Goal: Task Accomplishment & Management: Use online tool/utility

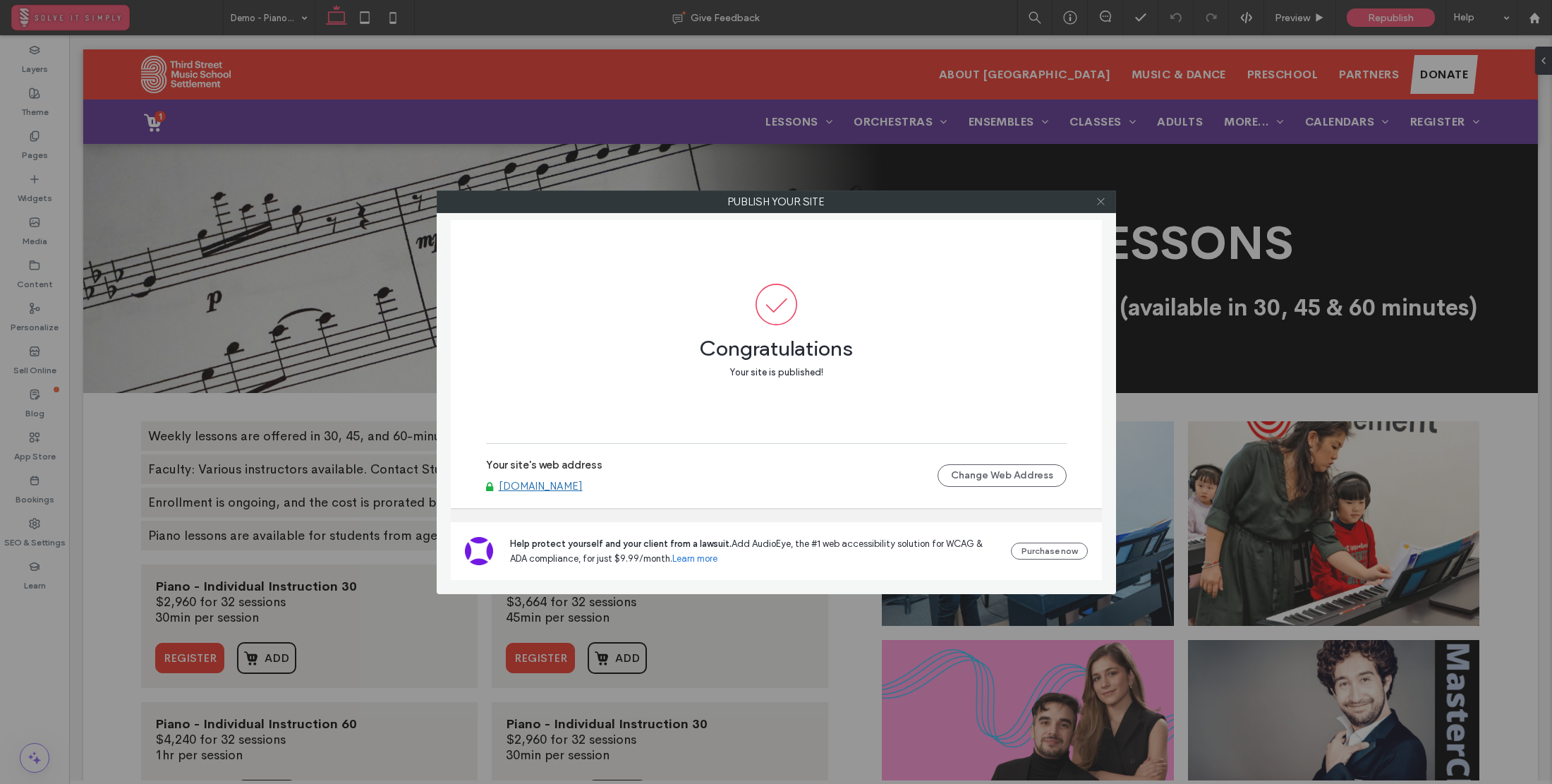
click at [1100, 202] on icon at bounding box center [1101, 201] width 11 height 11
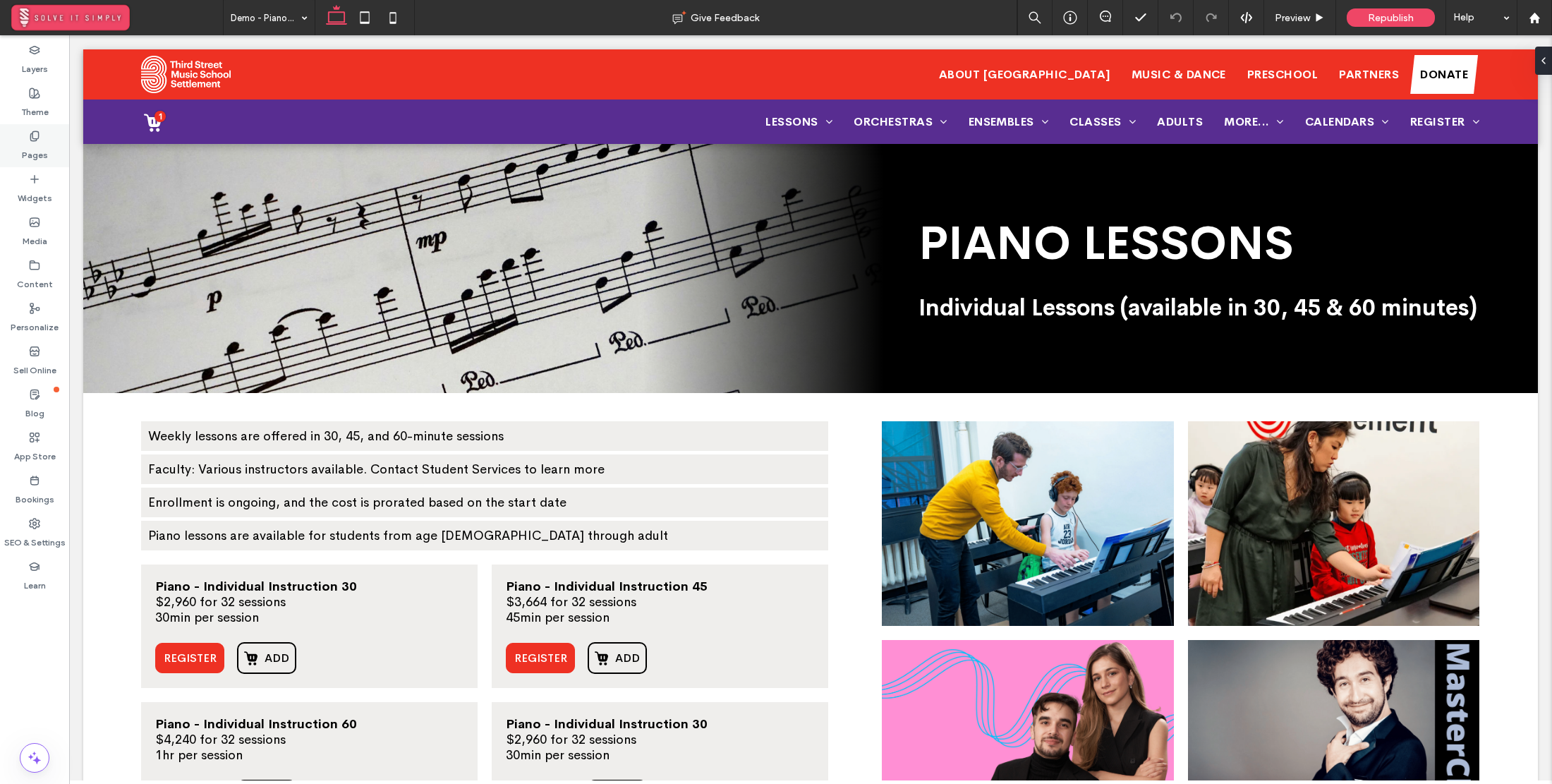
click at [26, 145] on label "Pages" at bounding box center [35, 152] width 26 height 20
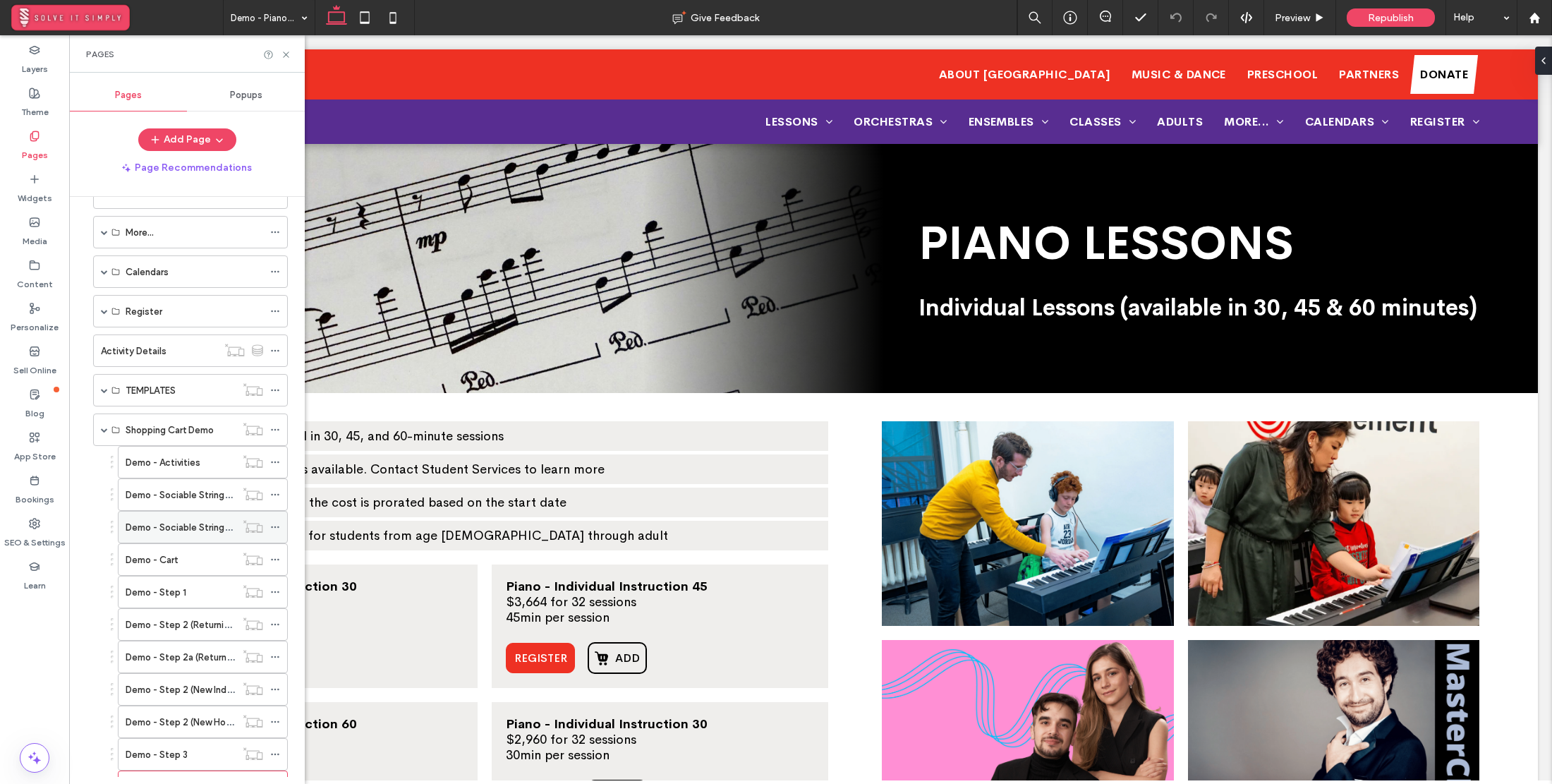
scroll to position [547, 0]
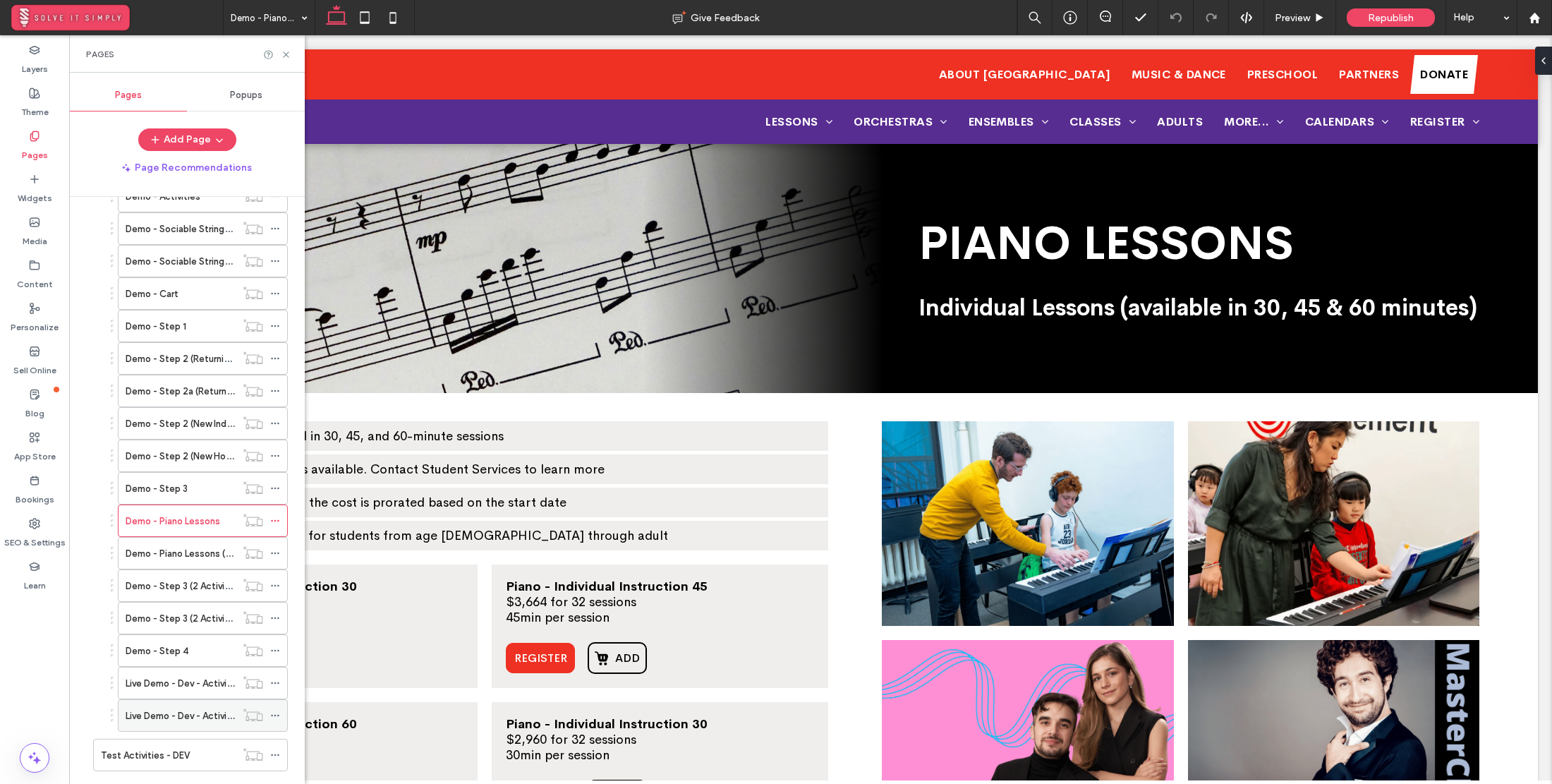
click at [184, 707] on label "Live Demo - Dev - Activity Details" at bounding box center [197, 716] width 142 height 24
click at [285, 54] on icon at bounding box center [286, 54] width 11 height 11
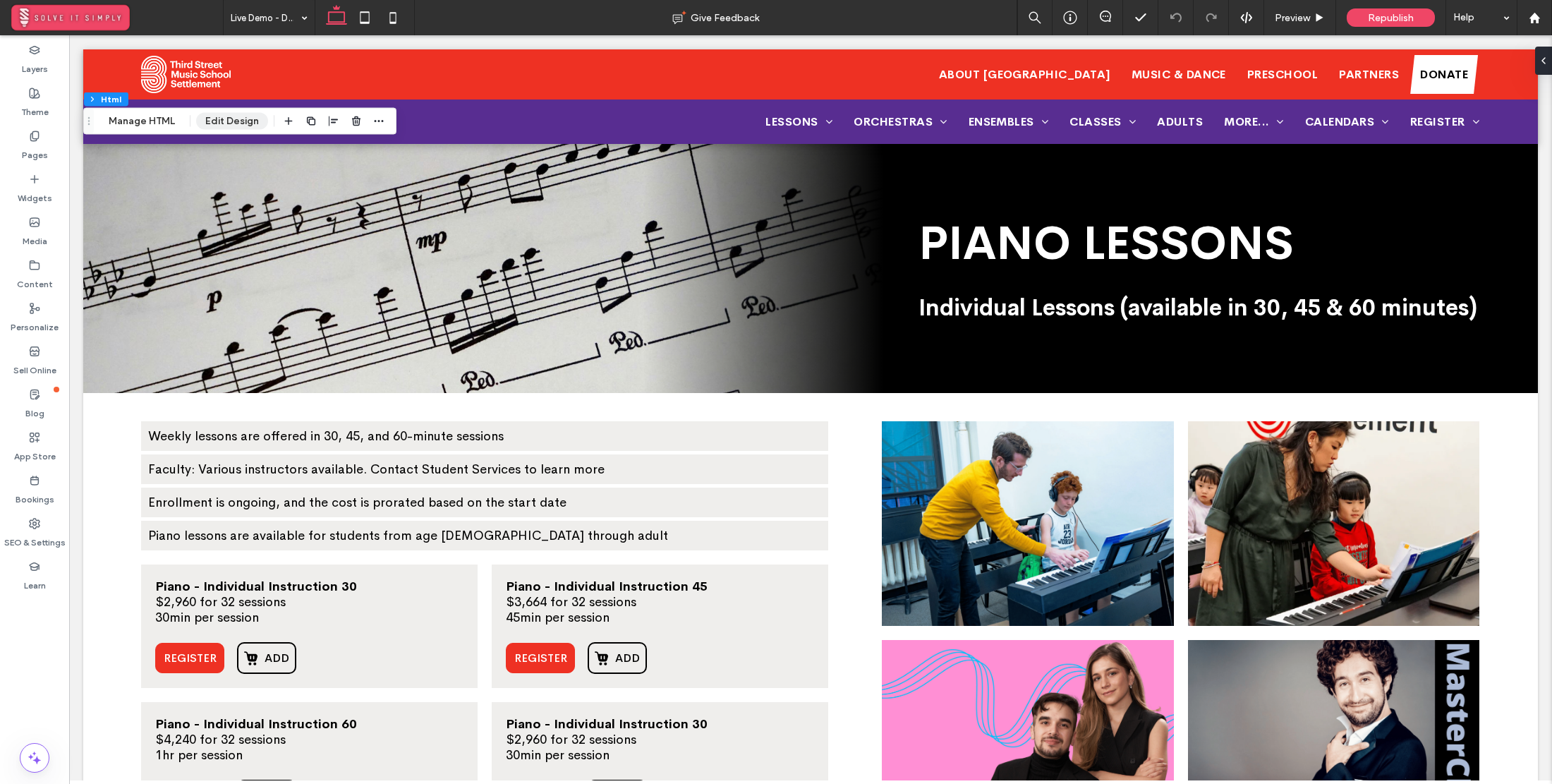
click at [248, 122] on button "Edit Design" at bounding box center [232, 121] width 72 height 17
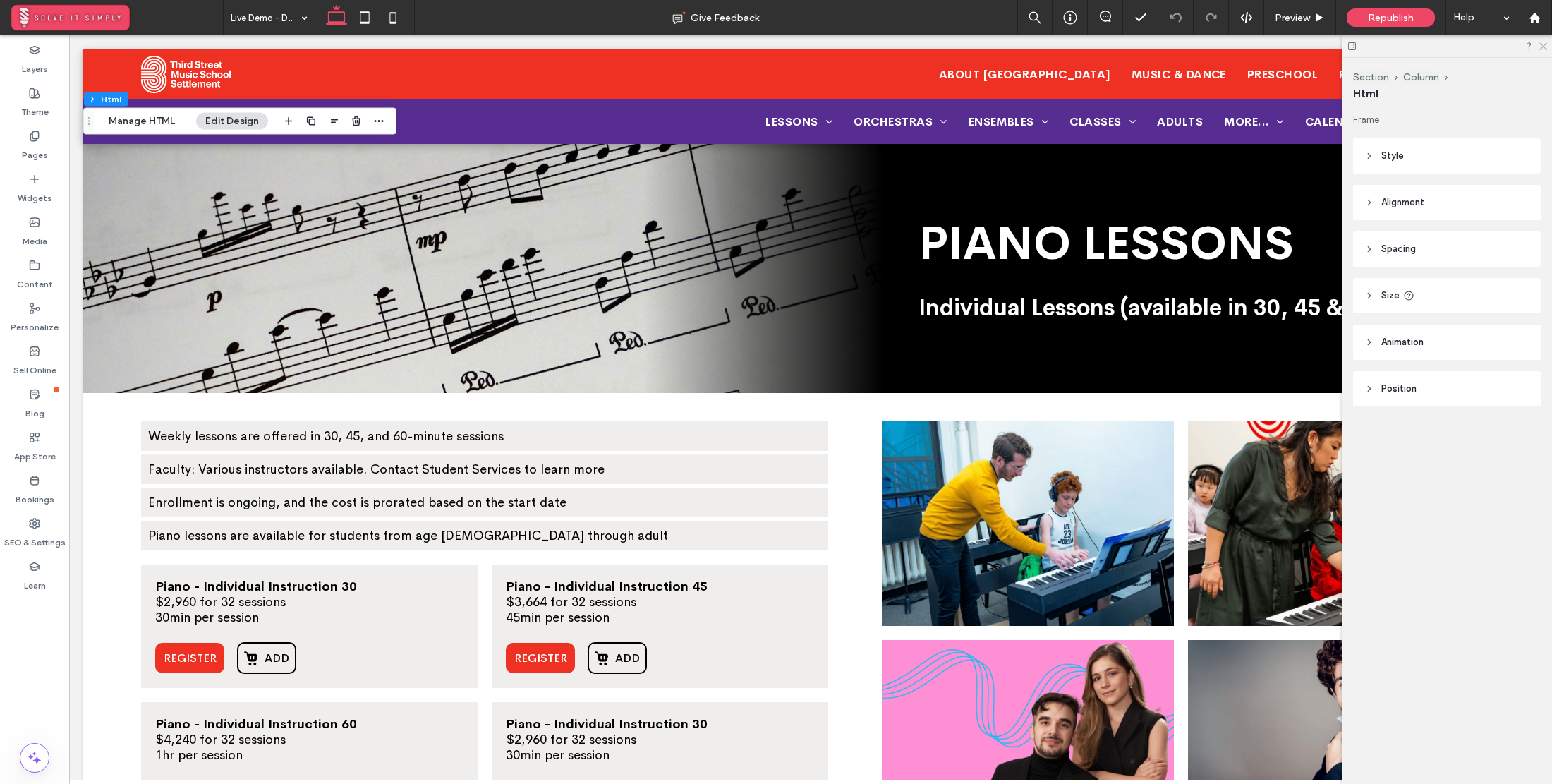
click at [1546, 49] on icon at bounding box center [1543, 45] width 9 height 9
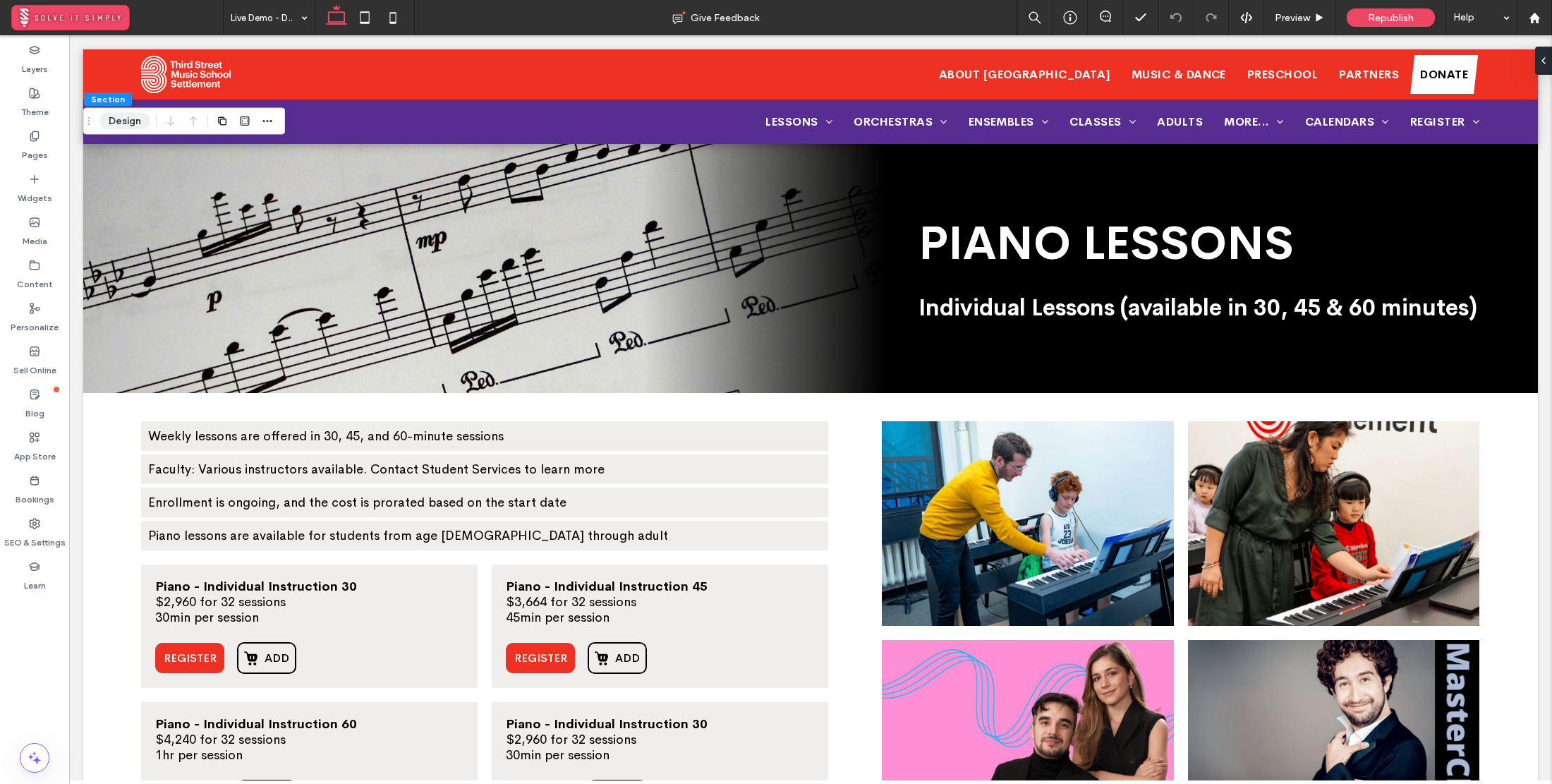
click at [126, 122] on button "Design" at bounding box center [125, 121] width 51 height 17
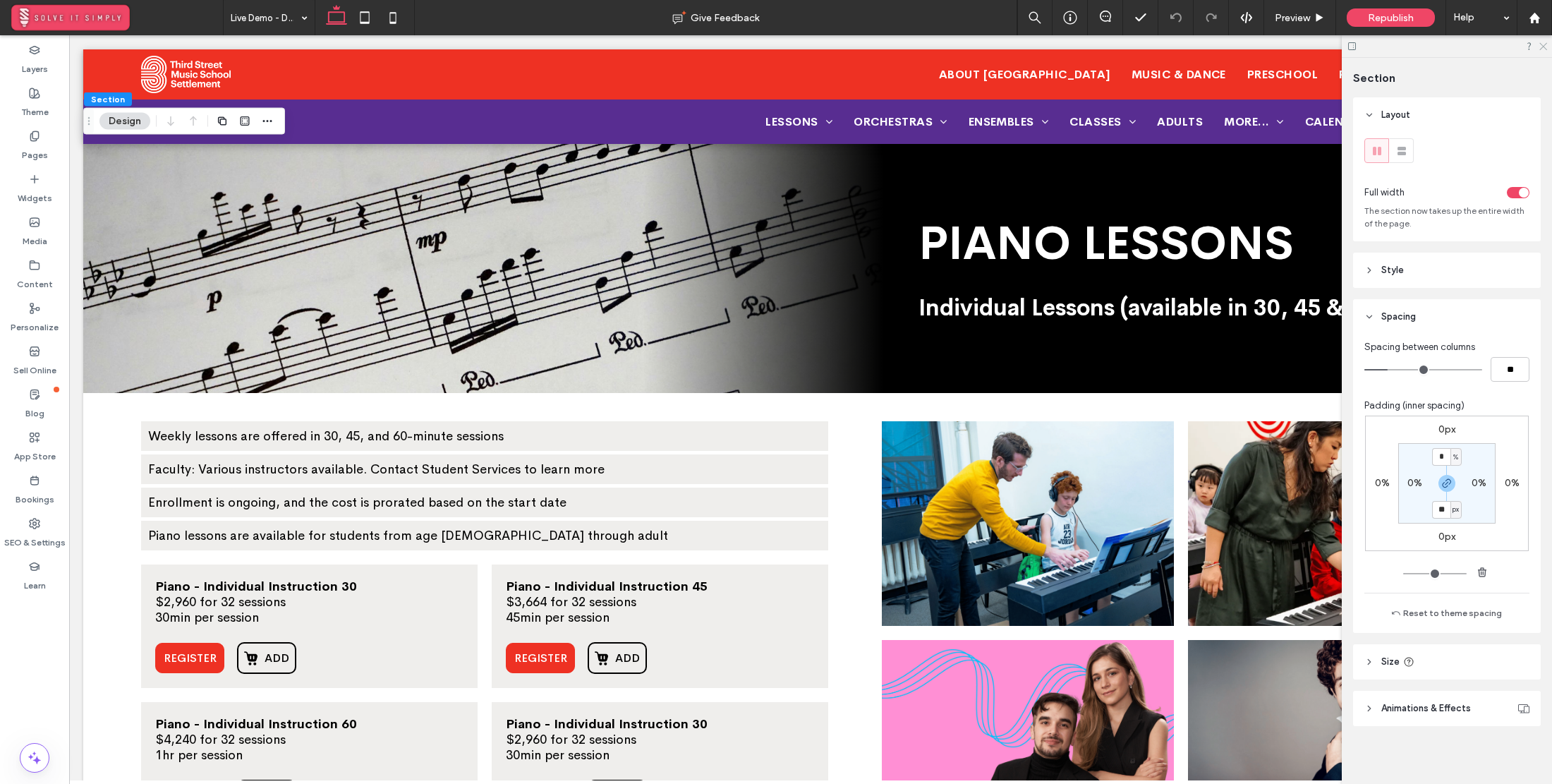
click at [1545, 42] on icon at bounding box center [1543, 45] width 9 height 9
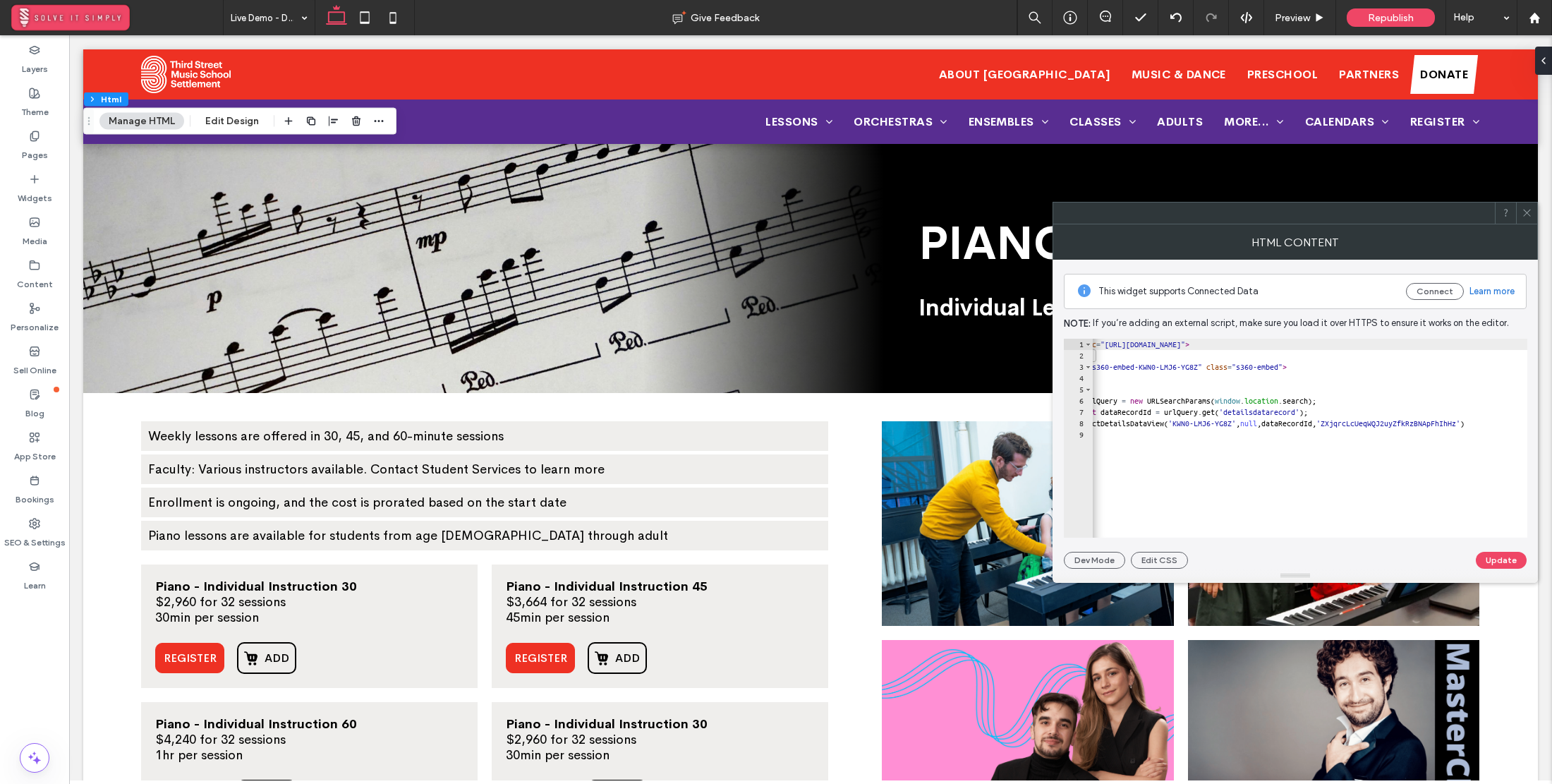
scroll to position [0, 68]
click at [1529, 214] on icon at bounding box center [1527, 213] width 11 height 11
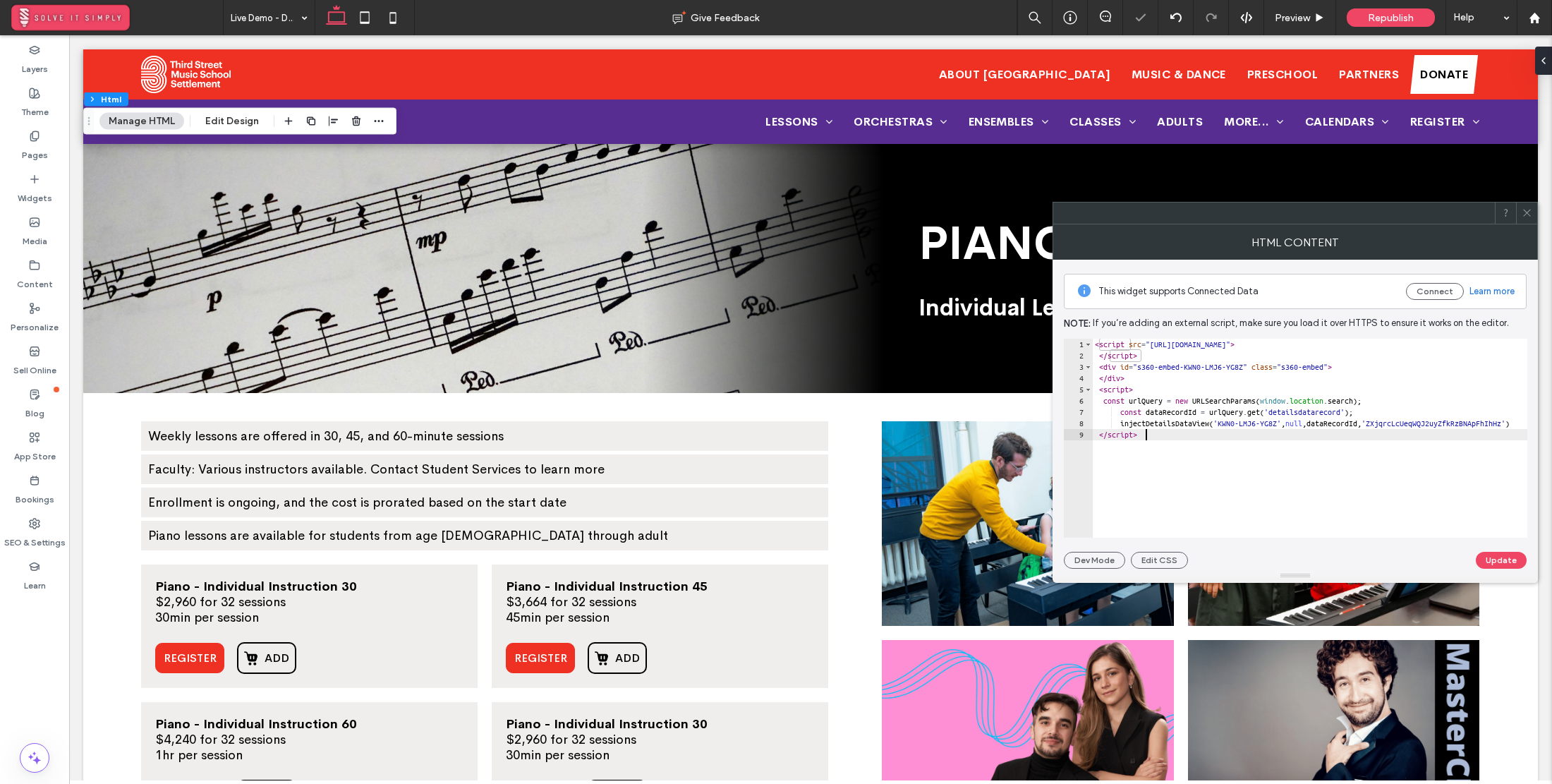
click at [1282, 435] on div "< script src = "[URL][DOMAIN_NAME]" > </ script > < div id = "s360-embed-KWN0-L…" at bounding box center [1344, 449] width 504 height 221
type textarea "**********"
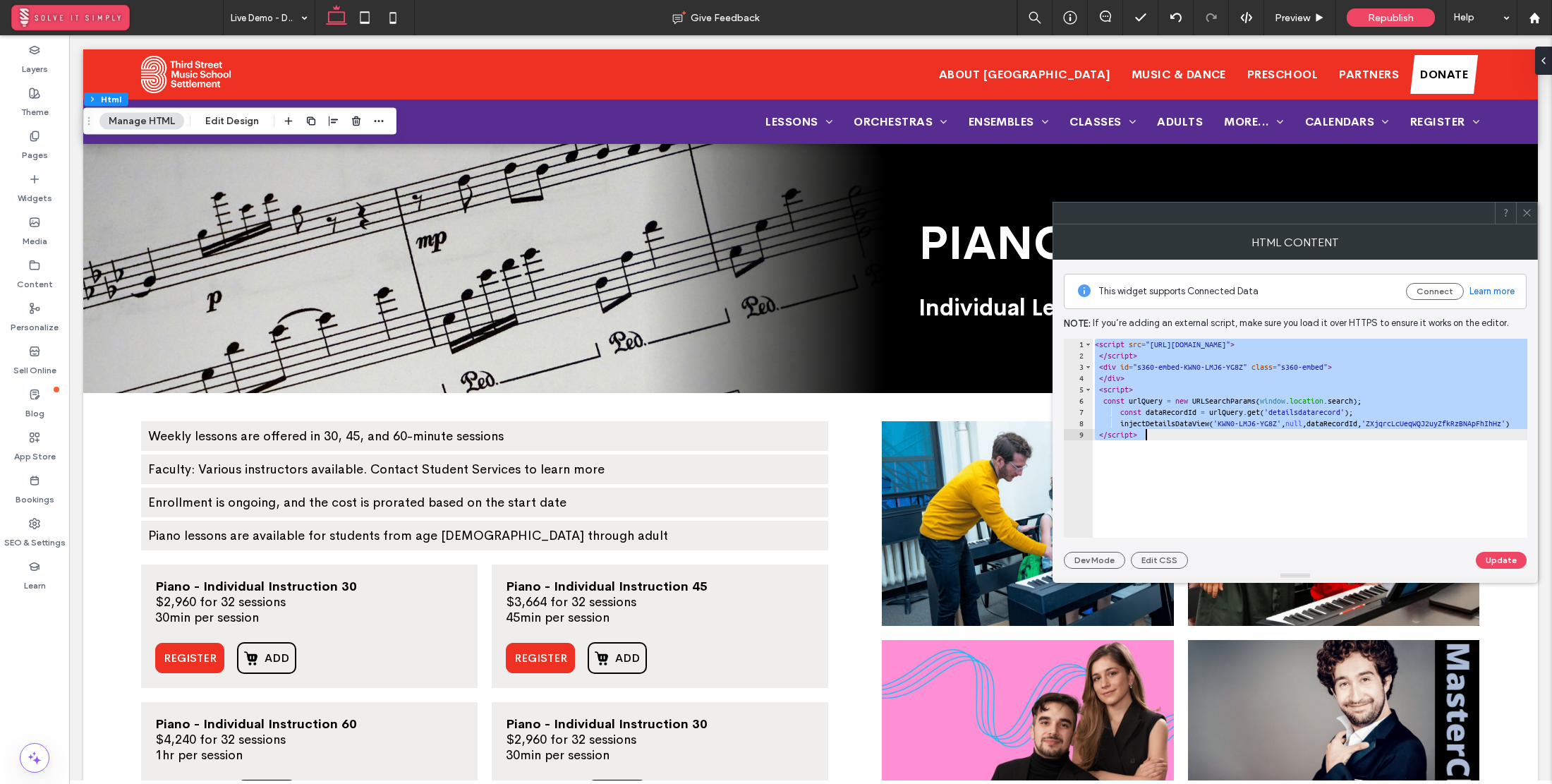
click at [1523, 212] on icon at bounding box center [1527, 213] width 11 height 11
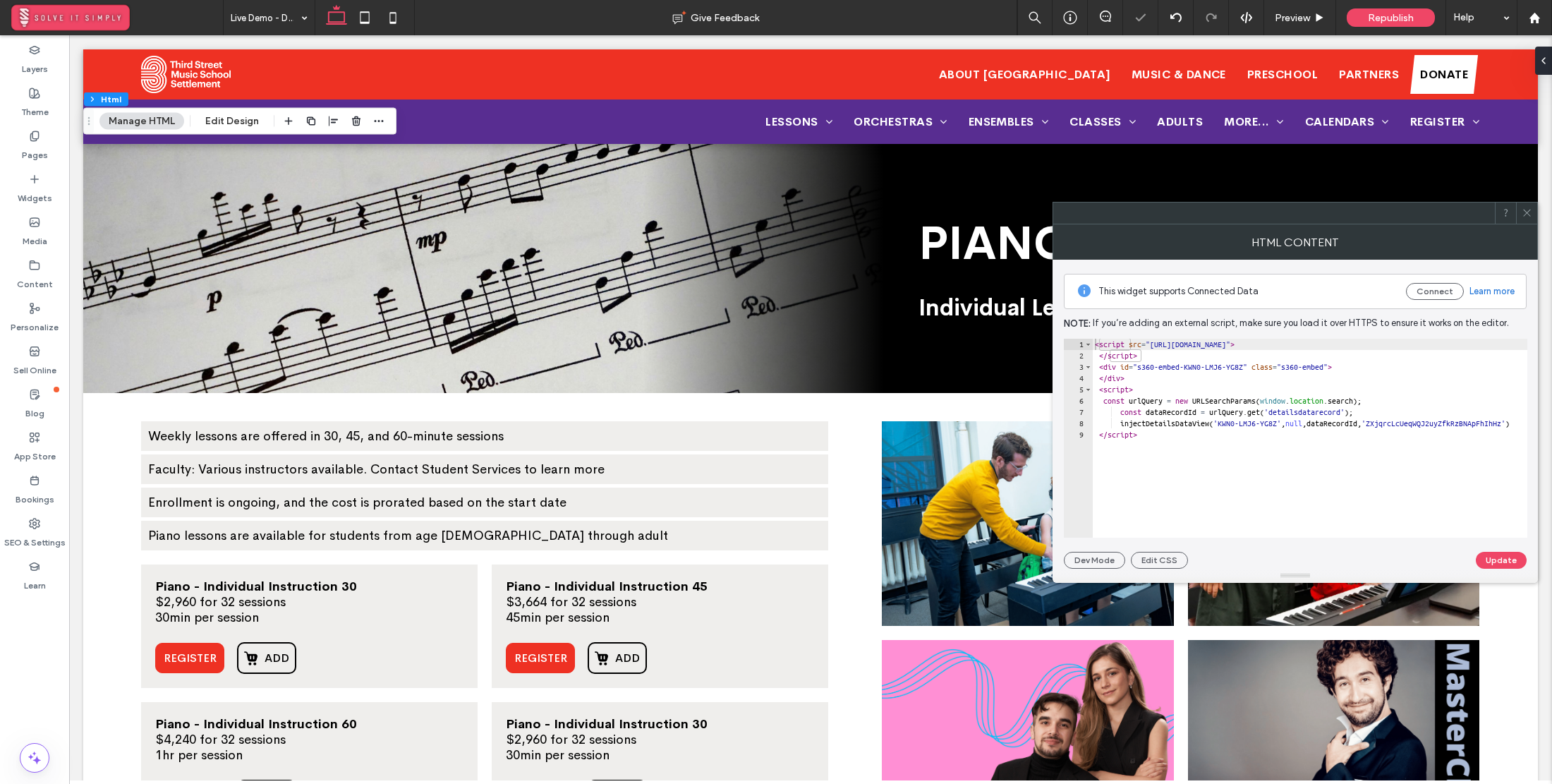
click at [1213, 384] on div "< script src = "[URL][DOMAIN_NAME]" > </ script > < div id = "s360-embed-KWN0-L…" at bounding box center [1344, 449] width 504 height 221
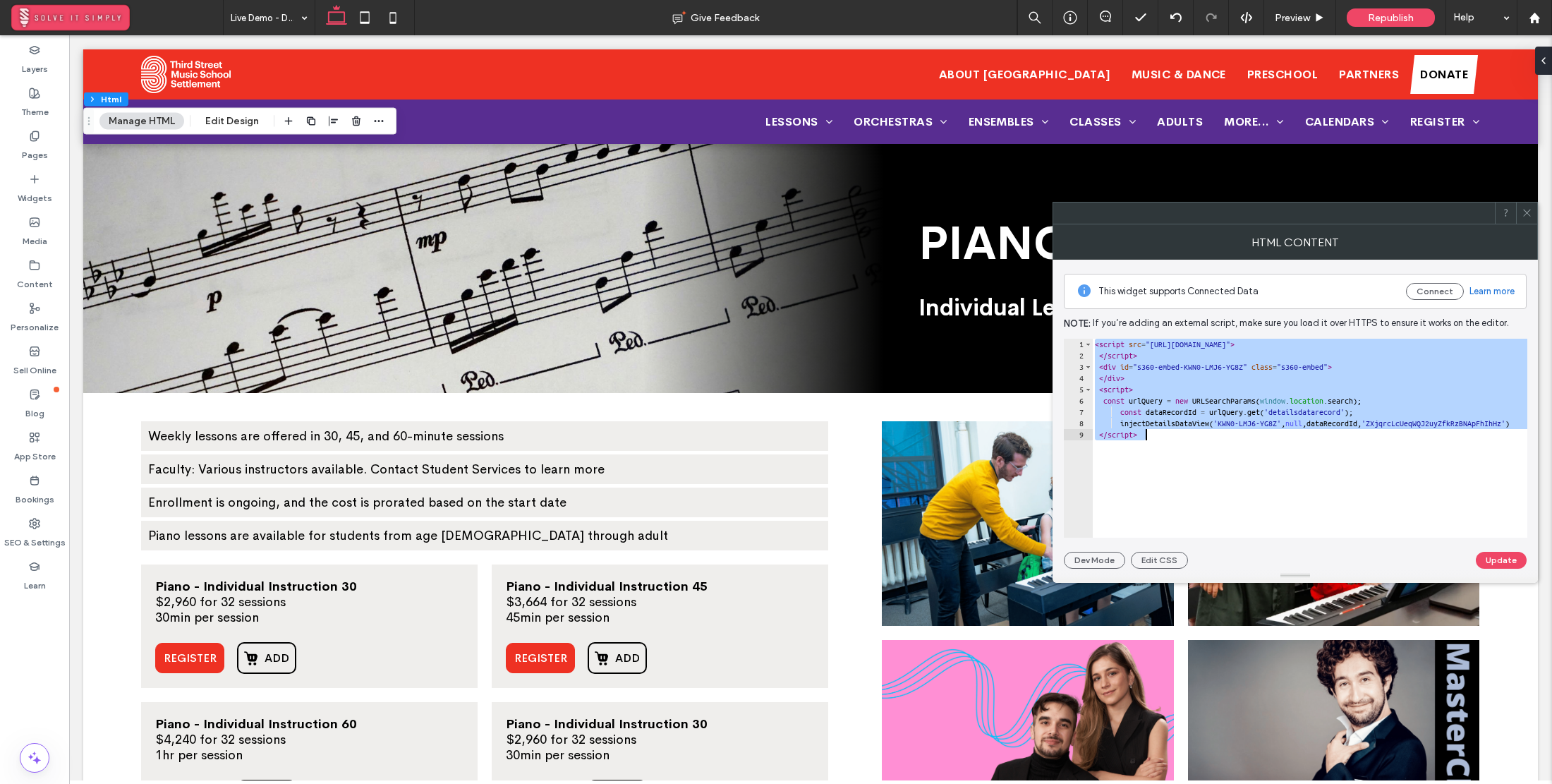
click at [1154, 350] on div "< script src = "[URL][DOMAIN_NAME]" > </ script > < div id = "s360-embed-KWN0-L…" at bounding box center [1344, 449] width 504 height 221
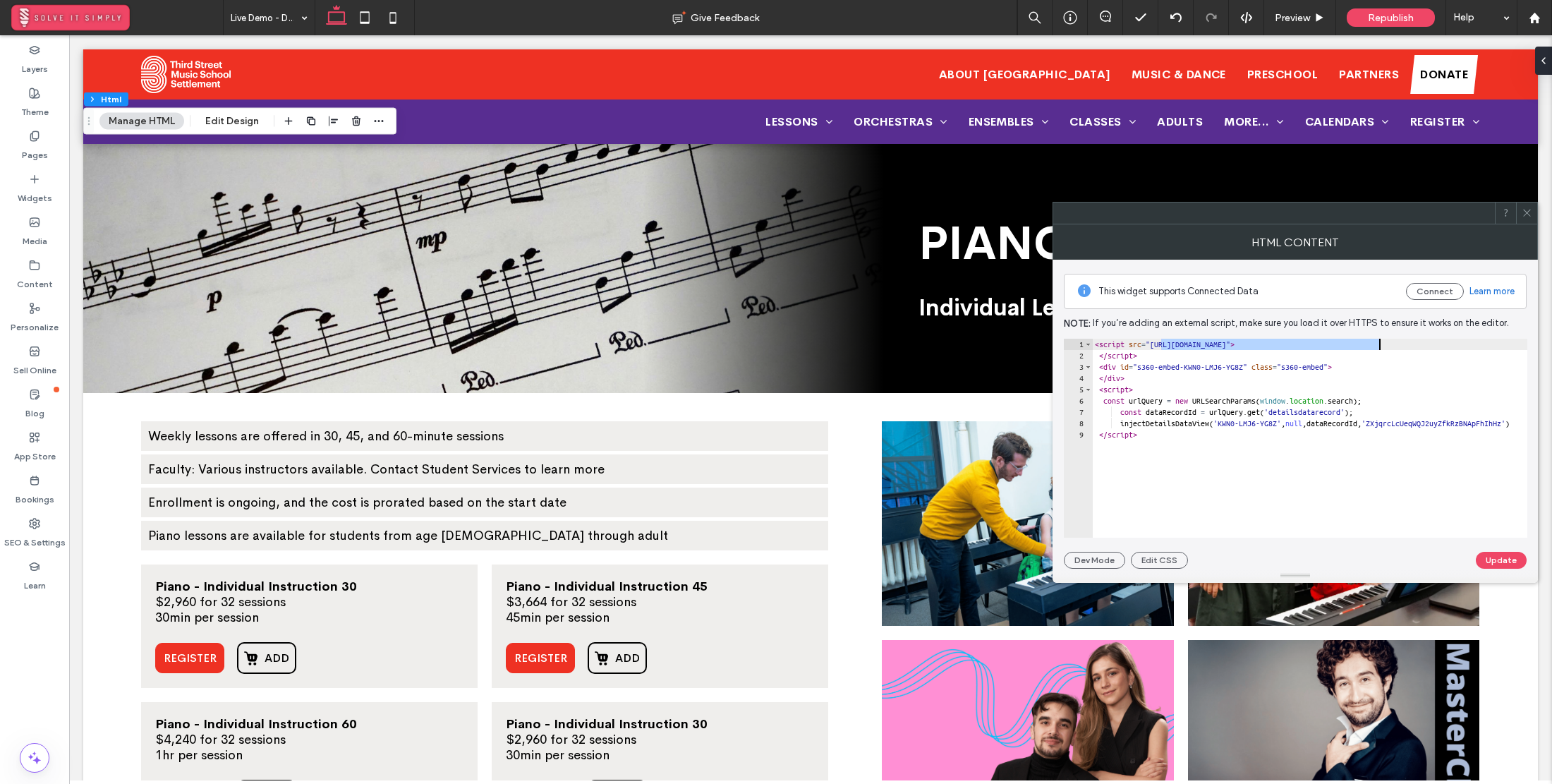
drag, startPoint x: 1161, startPoint y: 342, endPoint x: 1381, endPoint y: 345, distance: 220.0
click at [1381, 345] on div "< script src = "[URL][DOMAIN_NAME]" > </ script > < div id = "s360-embed-KWN0-L…" at bounding box center [1344, 449] width 504 height 221
type textarea "**********"
